Goal: Find specific page/section: Find specific page/section

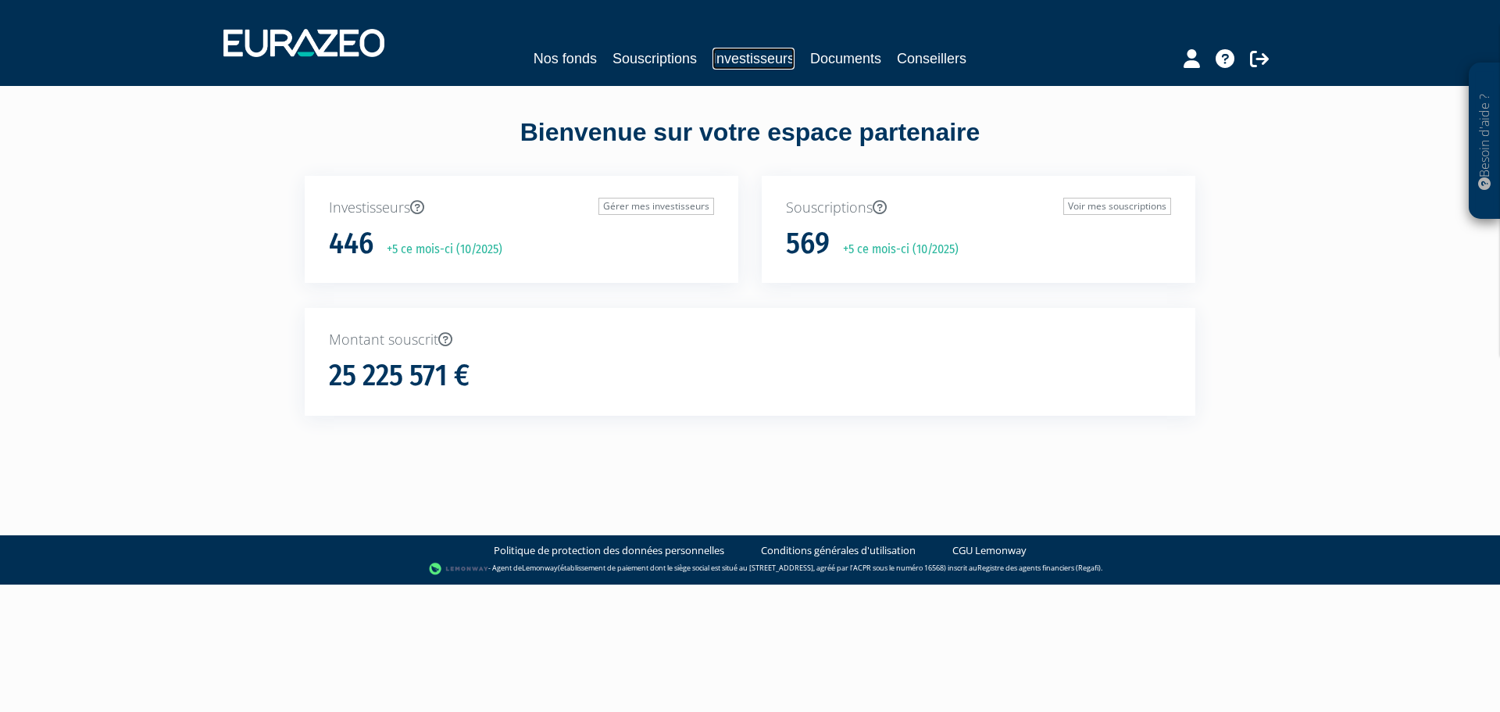
click at [751, 63] on link "Investisseurs" at bounding box center [753, 59] width 82 height 22
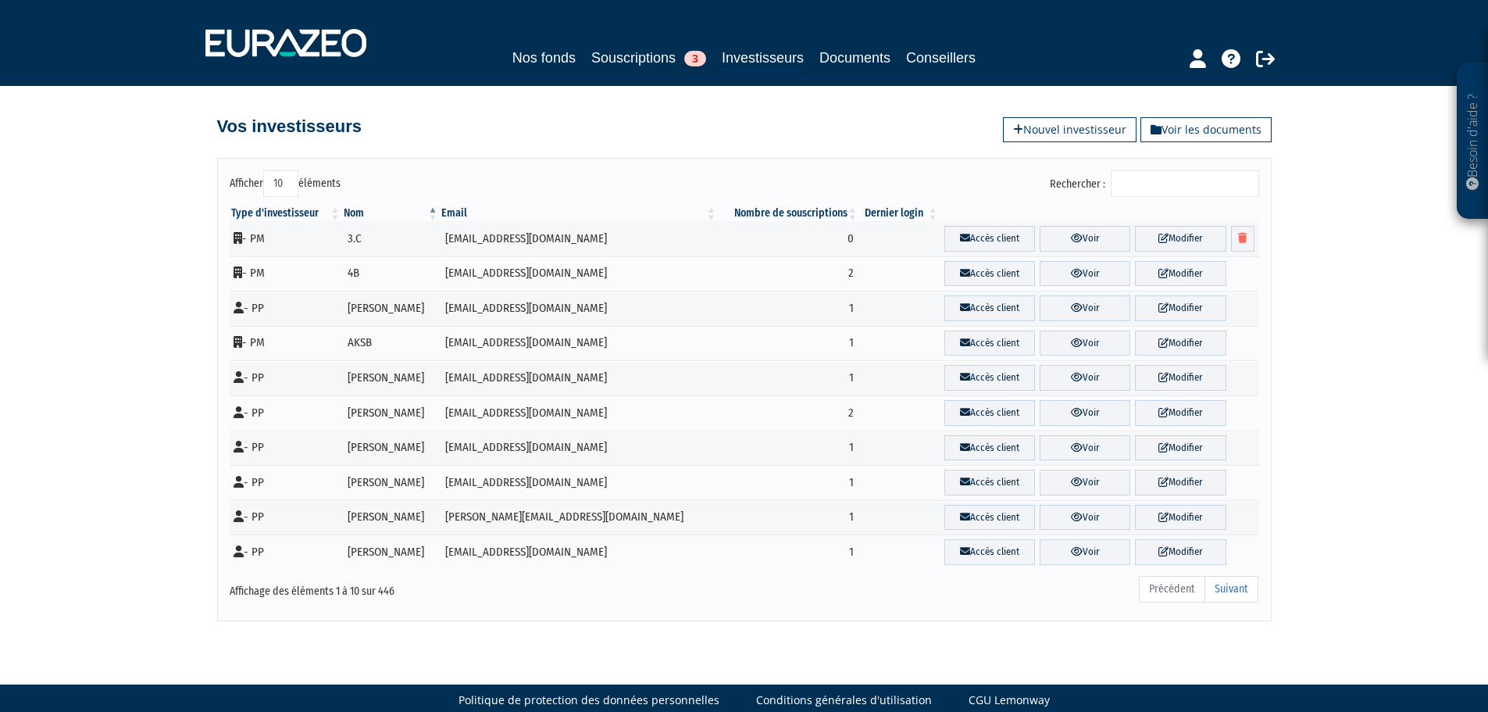
click at [1143, 198] on div "Rechercher :" at bounding box center [1007, 185] width 503 height 30
click at [1214, 184] on input "Rechercher :" at bounding box center [1185, 183] width 148 height 27
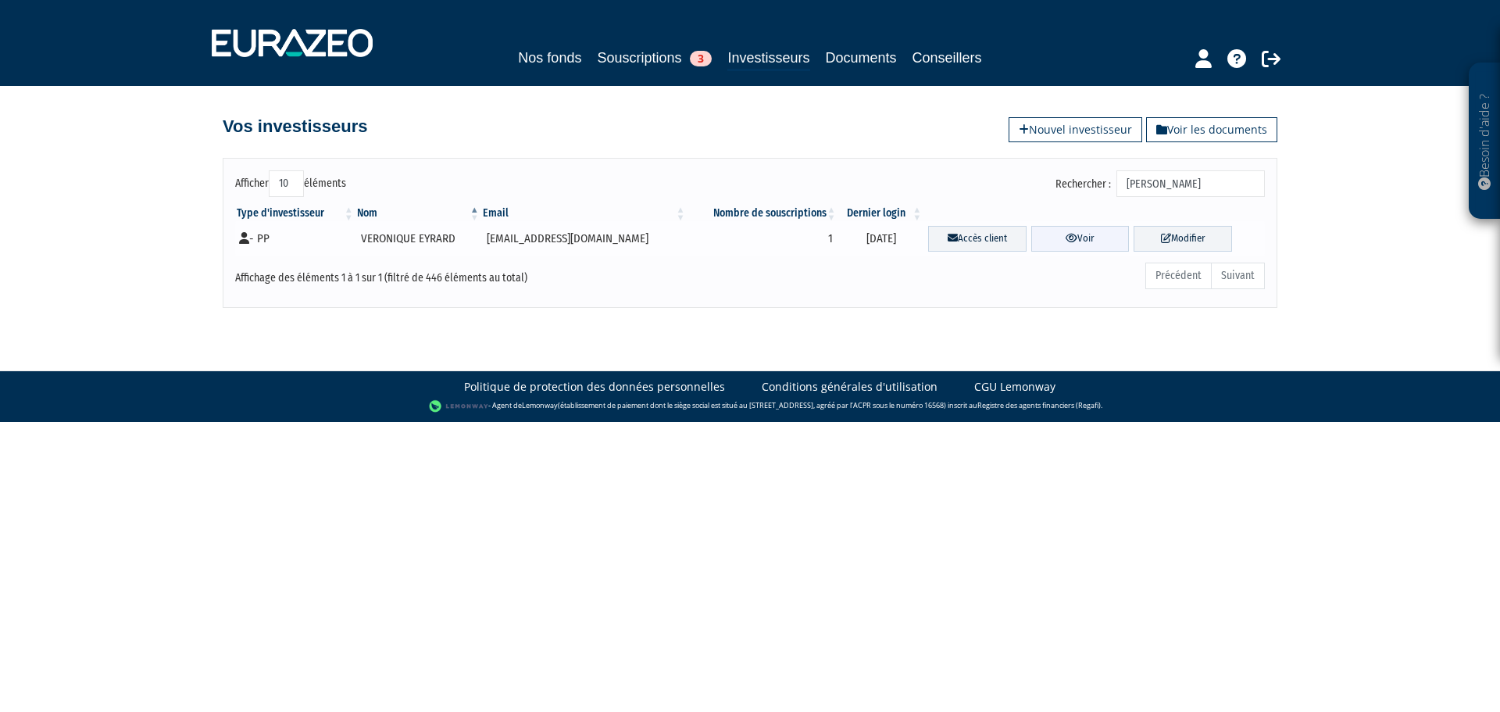
type input "[PERSON_NAME]"
click at [1065, 242] on icon at bounding box center [1071, 238] width 12 height 10
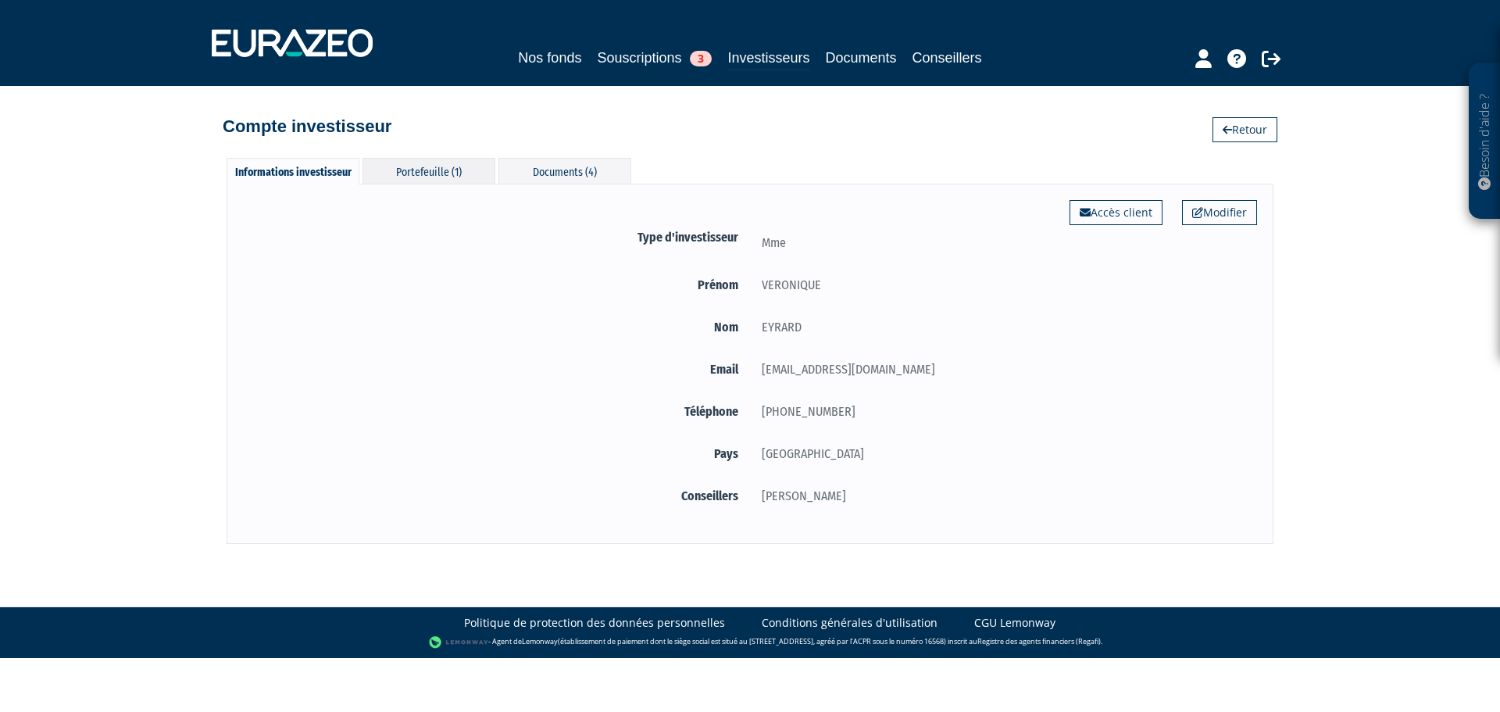
click at [436, 159] on div "Portefeuille (1)" at bounding box center [428, 171] width 133 height 26
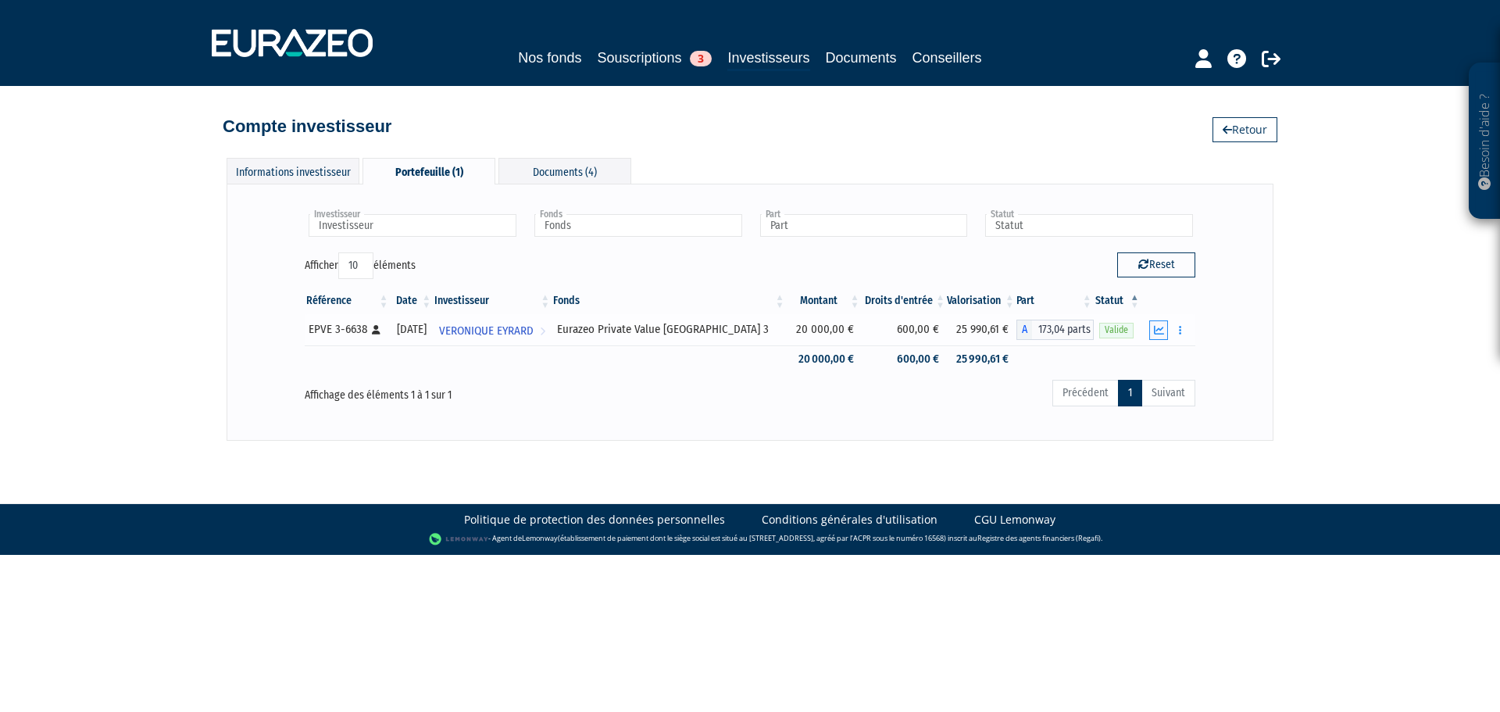
click at [1152, 328] on button "button" at bounding box center [1158, 330] width 19 height 20
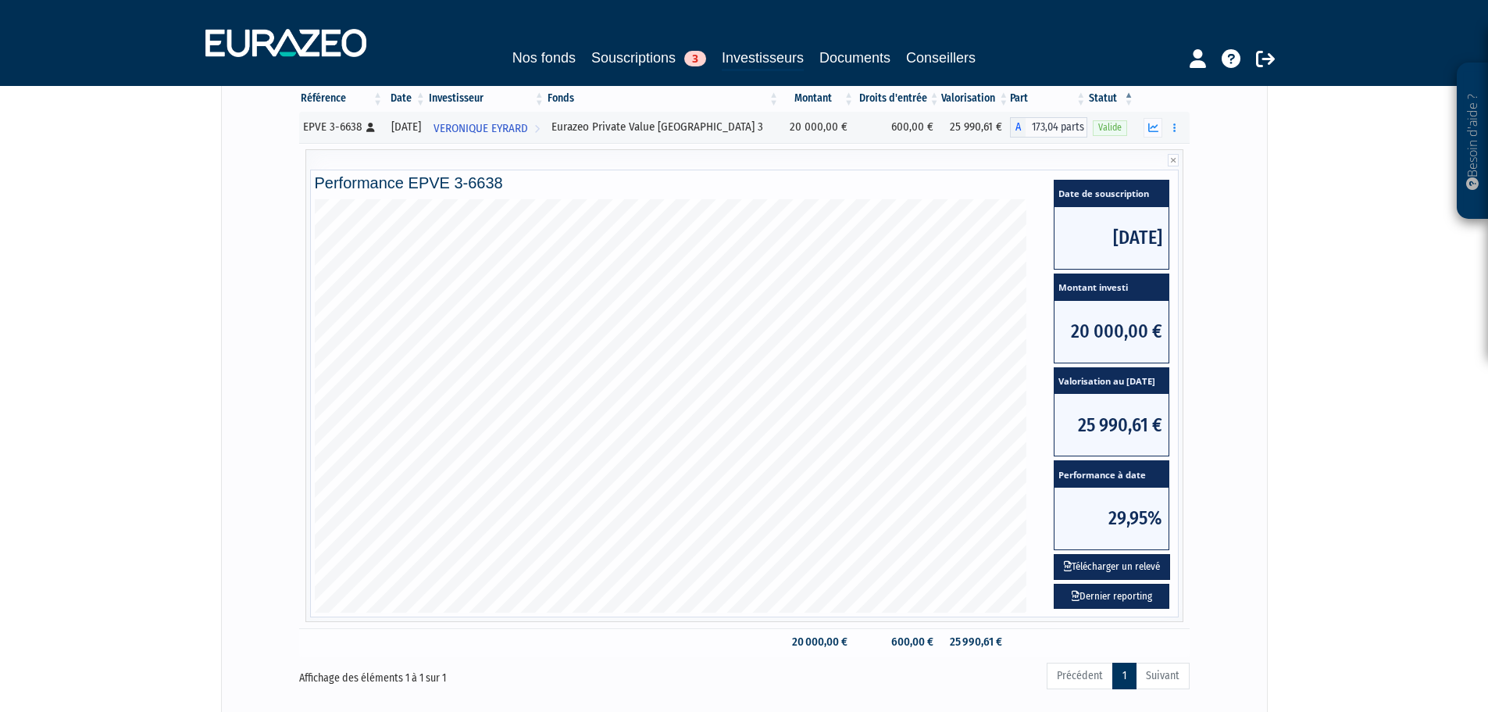
scroll to position [202, 0]
